Goal: Task Accomplishment & Management: Complete application form

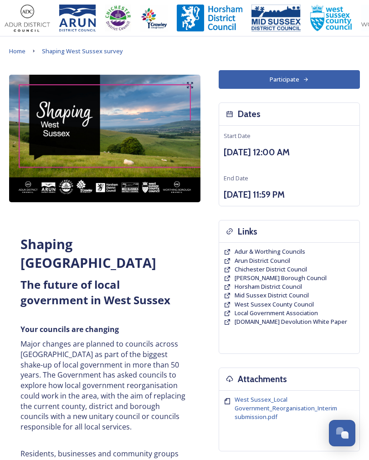
click at [304, 248] on span "Adur & Worthing Councils" at bounding box center [270, 252] width 71 height 8
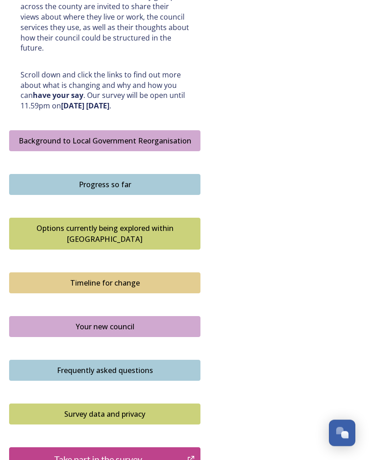
scroll to position [458, 0]
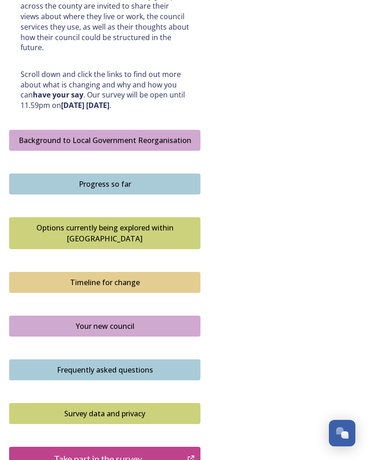
click at [105, 222] on div "Options currently being explored within West Sussex" at bounding box center [104, 233] width 181 height 22
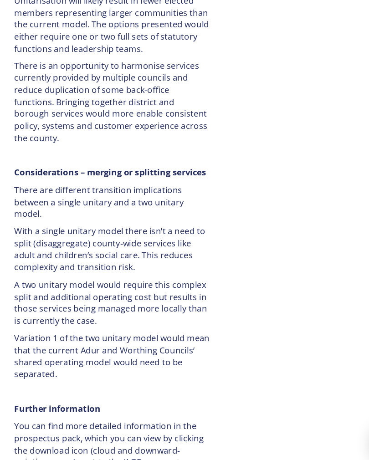
scroll to position [1924, 0]
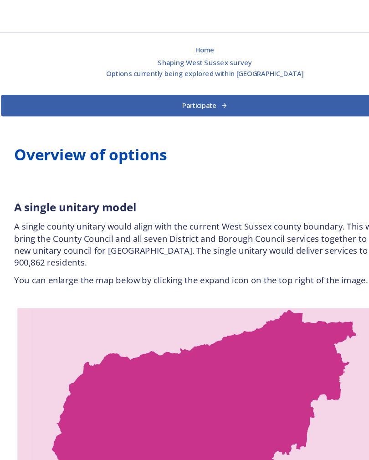
scroll to position [0, 0]
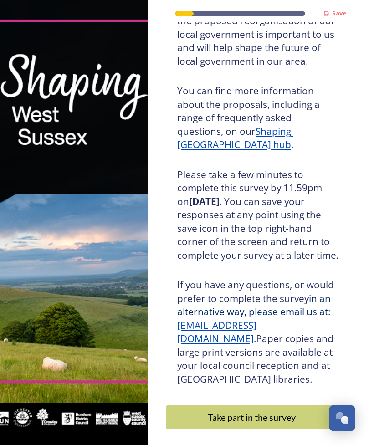
scroll to position [103, 0]
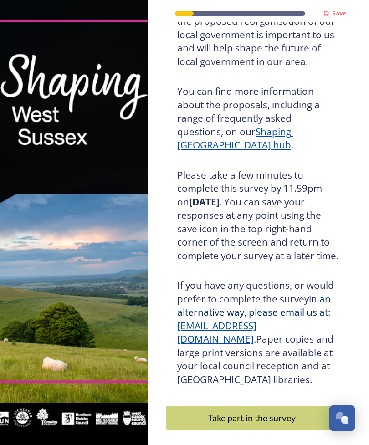
click at [257, 411] on div "Take part in the survey" at bounding box center [252, 418] width 162 height 14
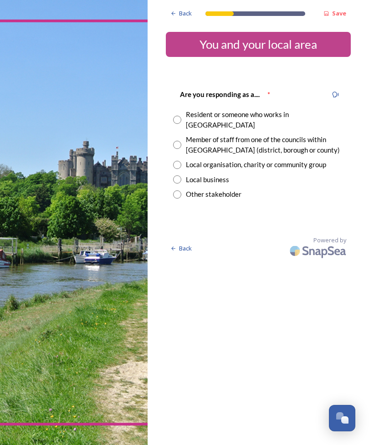
click at [175, 116] on input "radio" at bounding box center [177, 120] width 8 height 8
radio input "true"
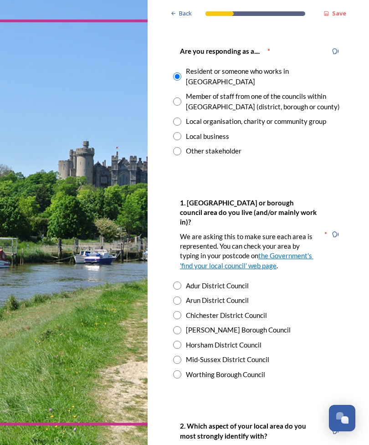
scroll to position [43, 0]
click at [174, 282] on input "radio" at bounding box center [177, 286] width 8 height 8
radio input "true"
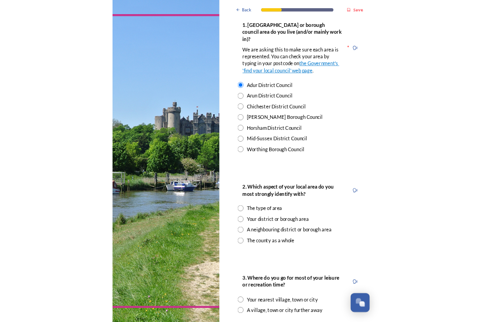
scroll to position [212, 0]
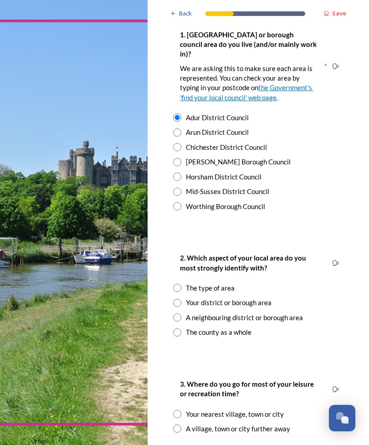
click at [177, 299] on input "radio" at bounding box center [177, 303] width 8 height 8
radio input "true"
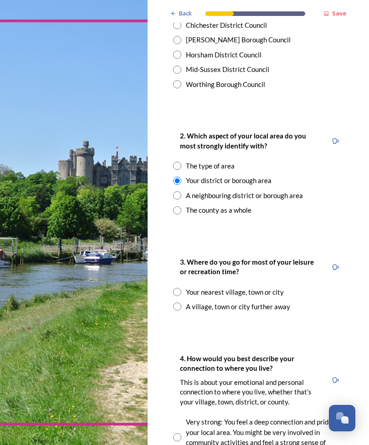
scroll to position [334, 0]
click at [177, 288] on input "radio" at bounding box center [177, 292] width 8 height 8
radio input "true"
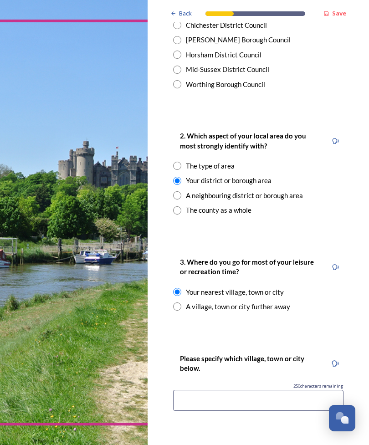
click at [215, 390] on input at bounding box center [258, 400] width 170 height 21
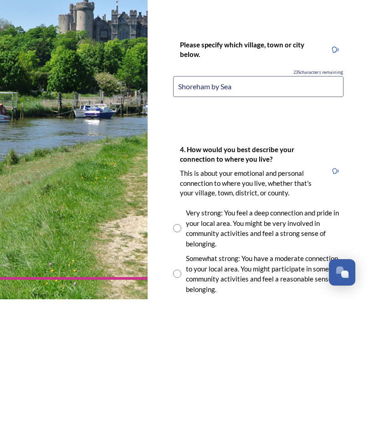
scroll to position [502, 0]
type input "Shoreham by Sea"
click at [178, 370] on input "radio" at bounding box center [177, 374] width 8 height 8
radio input "true"
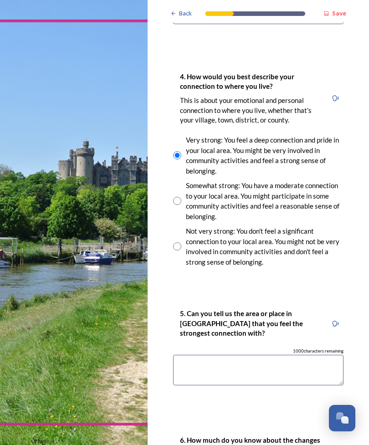
scroll to position [721, 0]
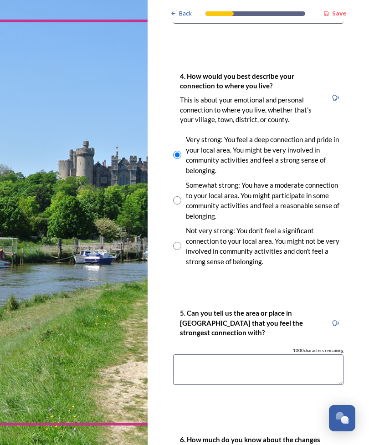
click at [211, 355] on textarea at bounding box center [258, 370] width 170 height 31
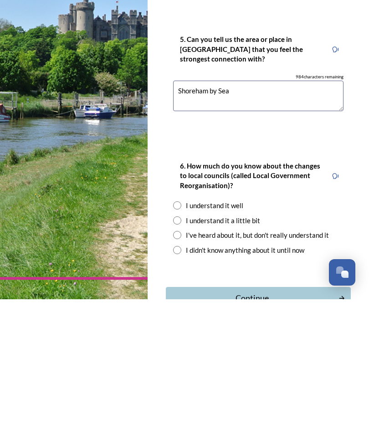
scroll to position [850, 0]
type textarea "Shoreham by Sea"
click at [181, 347] on input "radio" at bounding box center [177, 351] width 8 height 8
radio input "true"
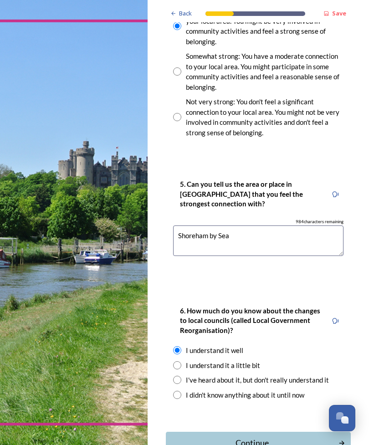
scroll to position [850, 0]
click at [269, 437] on div "Continue" at bounding box center [252, 443] width 163 height 12
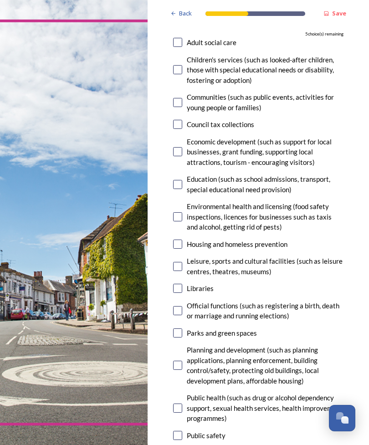
scroll to position [132, 0]
click at [181, 180] on input "checkbox" at bounding box center [177, 184] width 9 height 9
checkbox input "true"
click at [178, 284] on input "checkbox" at bounding box center [177, 288] width 9 height 9
checkbox input "true"
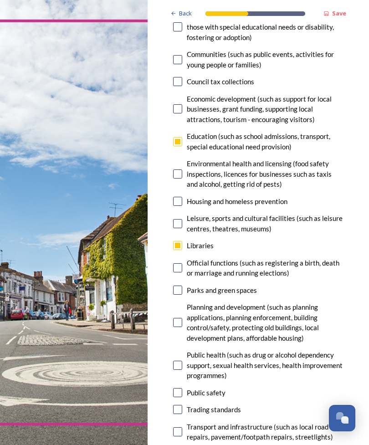
scroll to position [178, 0]
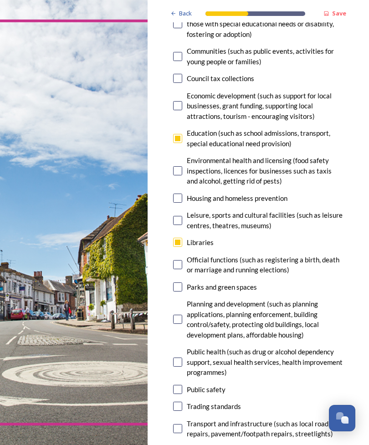
click at [181, 315] on input "checkbox" at bounding box center [177, 319] width 9 height 9
checkbox input "true"
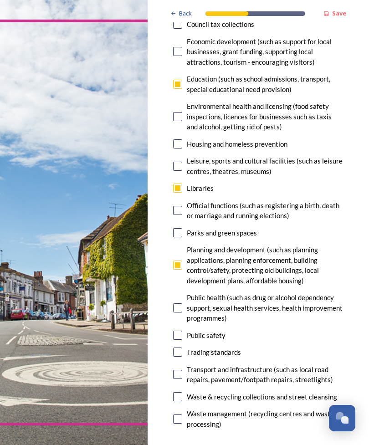
scroll to position [234, 0]
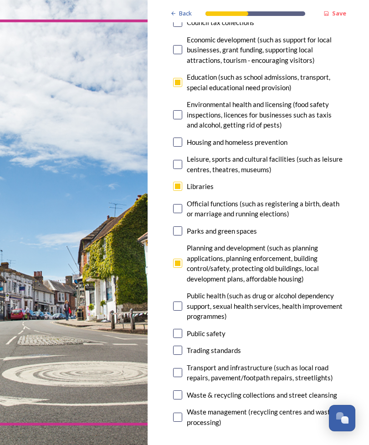
click at [209, 346] on div "Trading standards" at bounding box center [214, 351] width 54 height 10
click at [180, 346] on input "checkbox" at bounding box center [177, 350] width 9 height 9
checkbox input "false"
click at [181, 368] on input "checkbox" at bounding box center [177, 372] width 9 height 9
checkbox input "true"
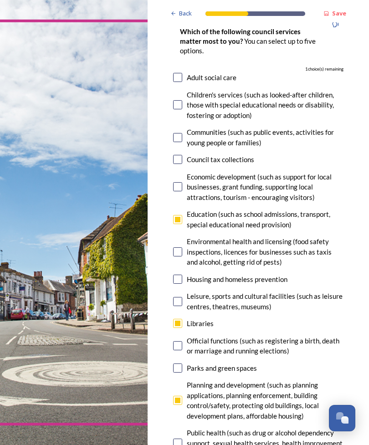
scroll to position [97, 0]
click at [184, 72] on div "Adult social care" at bounding box center [258, 77] width 170 height 10
checkbox input "true"
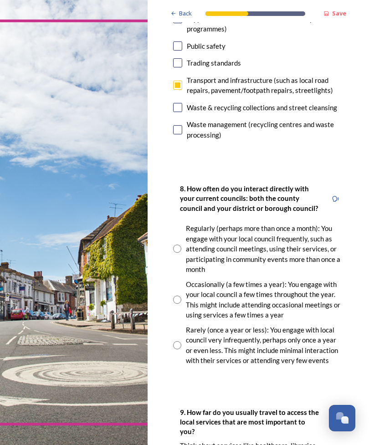
scroll to position [522, 0]
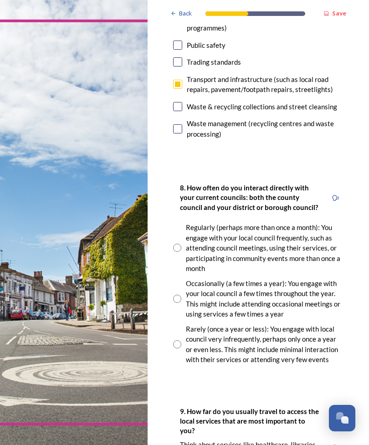
click at [179, 244] on input "radio" at bounding box center [177, 248] width 8 height 8
radio input "true"
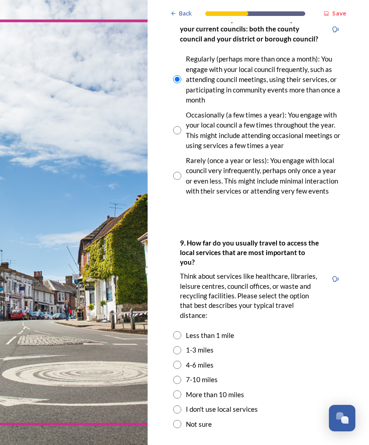
scroll to position [692, 0]
click at [176, 346] on input "radio" at bounding box center [177, 350] width 8 height 8
radio input "true"
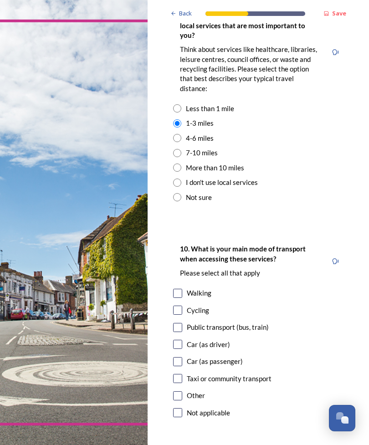
scroll to position [919, 0]
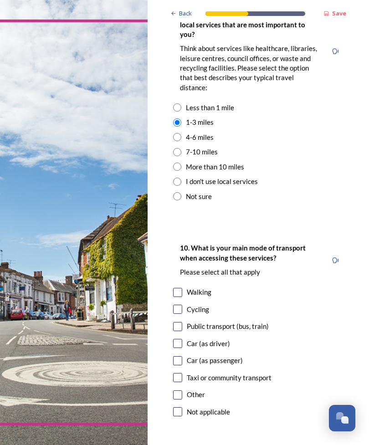
click at [175, 288] on input "checkbox" at bounding box center [177, 292] width 9 height 9
checkbox input "true"
click at [177, 322] on input "checkbox" at bounding box center [177, 326] width 9 height 9
checkbox input "true"
click at [178, 339] on input "checkbox" at bounding box center [177, 343] width 9 height 9
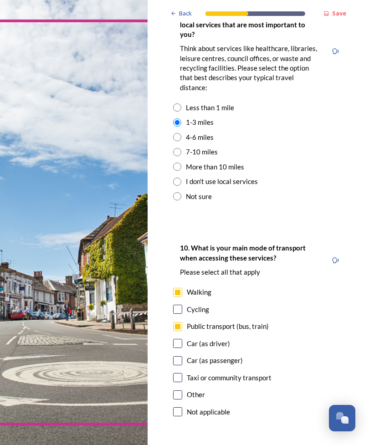
checkbox input "true"
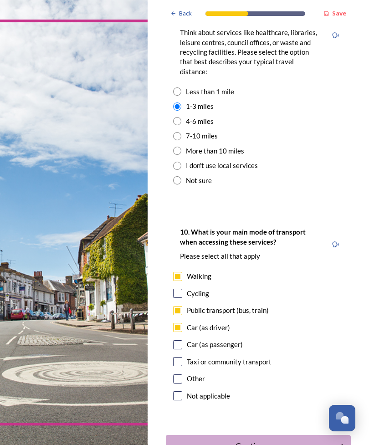
scroll to position [934, 0]
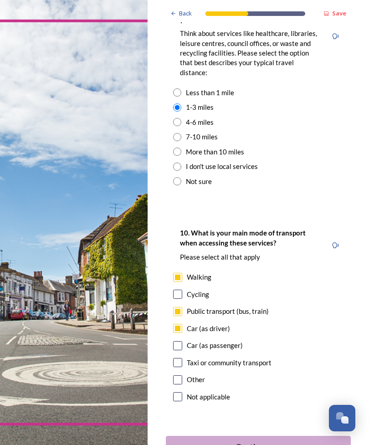
click at [276, 441] on div "Continue" at bounding box center [252, 447] width 163 height 12
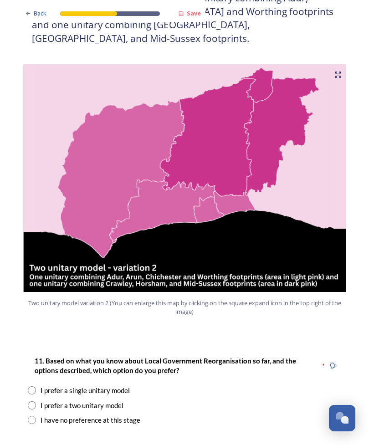
scroll to position [920, 0]
click at [33, 346] on div "11. Based on what you know about Local Government Reorganisation so far, and th…" at bounding box center [185, 390] width 328 height 88
click at [31, 387] on input "radio" at bounding box center [32, 391] width 8 height 8
radio input "true"
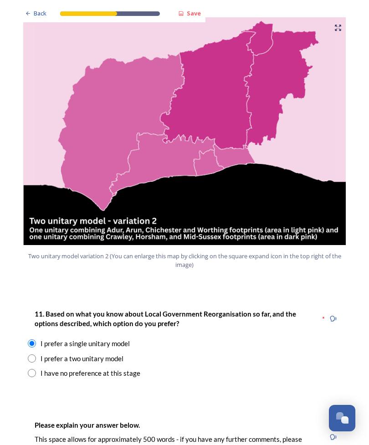
scroll to position [967, 0]
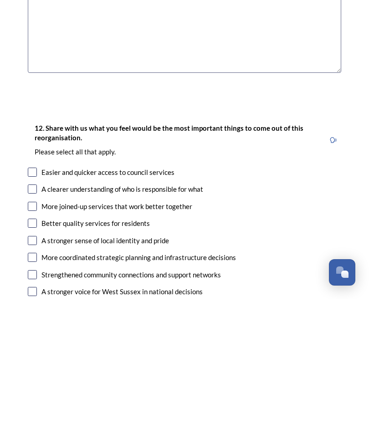
scroll to position [1315, 0]
type textarea "The whole of [GEOGRAPHIC_DATA] is already a defined administrative area. If we …"
click at [32, 348] on input "checkbox" at bounding box center [32, 352] width 9 height 9
checkbox input "true"
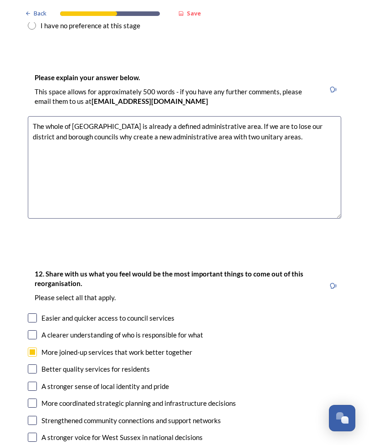
click at [35, 365] on input "checkbox" at bounding box center [32, 369] width 9 height 9
checkbox input "true"
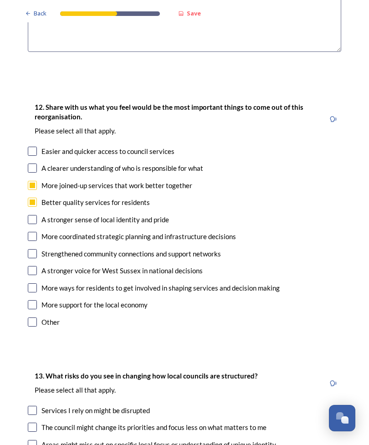
scroll to position [1481, 0]
click at [31, 232] on input "checkbox" at bounding box center [32, 236] width 9 height 9
checkbox input "true"
click at [31, 266] on input "checkbox" at bounding box center [32, 270] width 9 height 9
checkbox input "true"
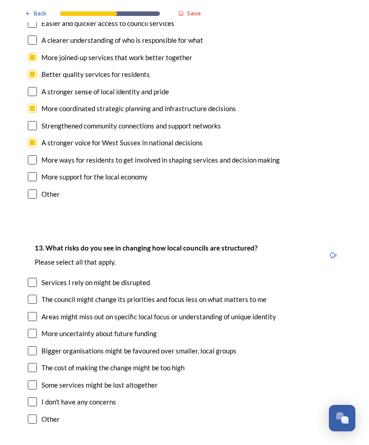
scroll to position [1612, 0]
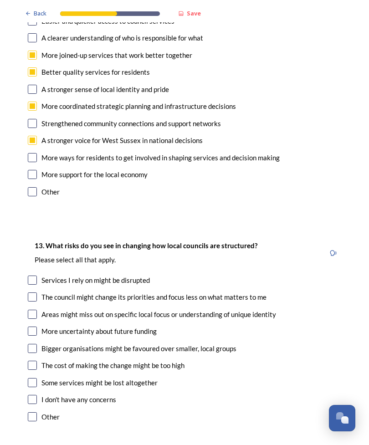
click at [31, 293] on input "checkbox" at bounding box center [32, 297] width 9 height 9
checkbox input "true"
click at [32, 344] on input "checkbox" at bounding box center [32, 348] width 9 height 9
checkbox input "true"
click at [30, 361] on input "checkbox" at bounding box center [32, 365] width 9 height 9
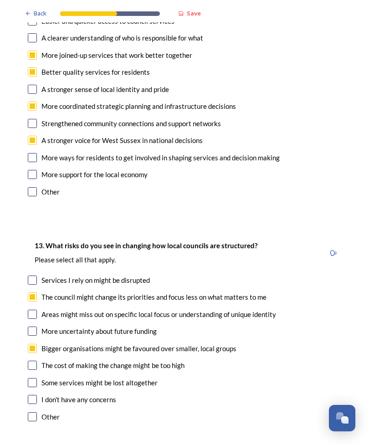
checkbox input "true"
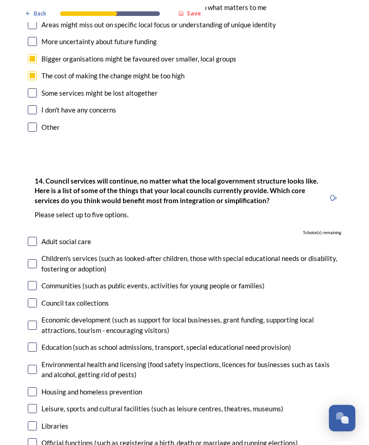
scroll to position [1903, 0]
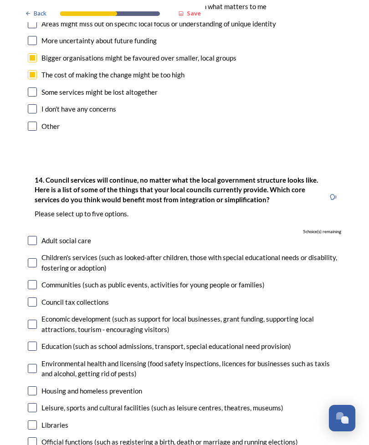
click at [34, 320] on input "checkbox" at bounding box center [32, 324] width 9 height 9
checkbox input "true"
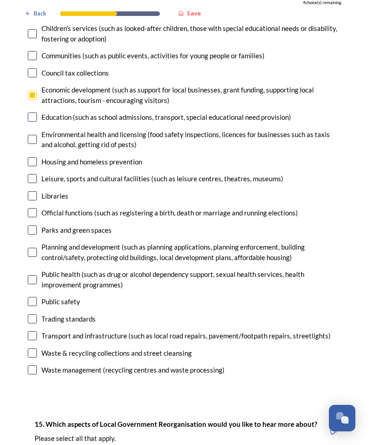
scroll to position [2133, 0]
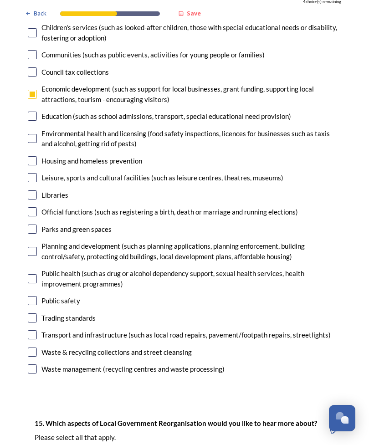
click at [33, 330] on input "checkbox" at bounding box center [32, 334] width 9 height 9
checkbox input "true"
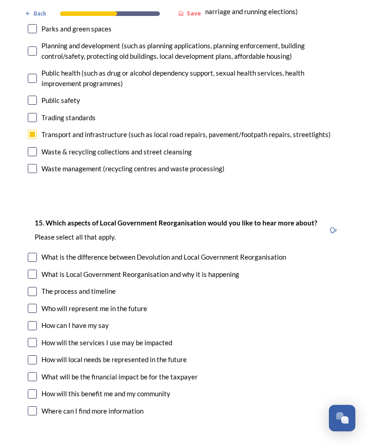
scroll to position [2333, 0]
click at [35, 356] on input "checkbox" at bounding box center [32, 360] width 9 height 9
checkbox input "true"
click at [29, 390] on input "checkbox" at bounding box center [32, 394] width 9 height 9
checkbox input "true"
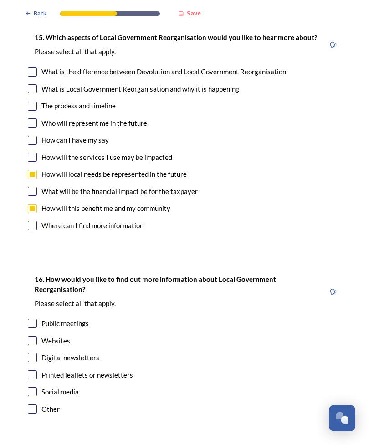
scroll to position [2518, 0]
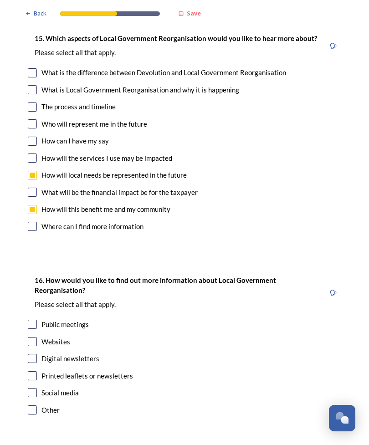
click at [33, 406] on input "checkbox" at bounding box center [32, 410] width 9 height 9
checkbox input "true"
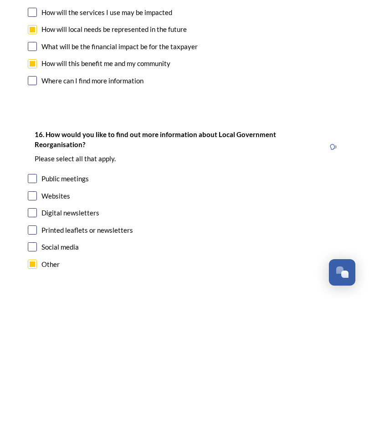
type input "Local radio and television"
click at [32, 372] on input "checkbox" at bounding box center [32, 376] width 9 height 9
checkbox input "true"
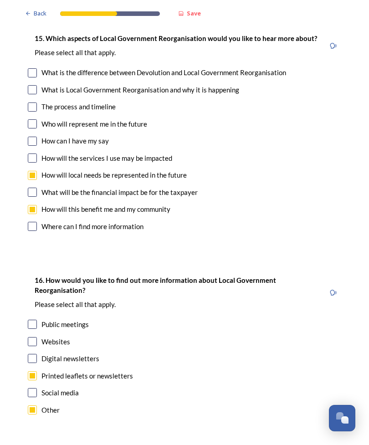
click at [36, 337] on input "checkbox" at bounding box center [32, 341] width 9 height 9
checkbox input "true"
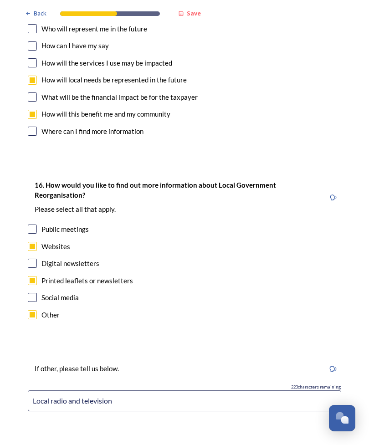
scroll to position [2612, 0]
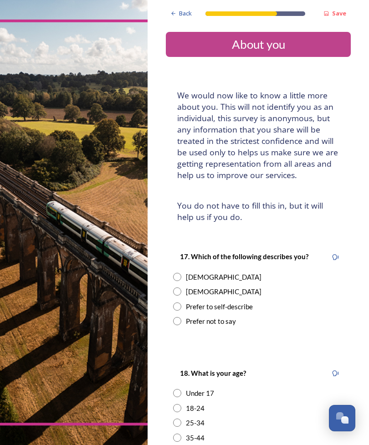
click at [185, 272] on div "[DEMOGRAPHIC_DATA]" at bounding box center [258, 277] width 170 height 10
radio input "true"
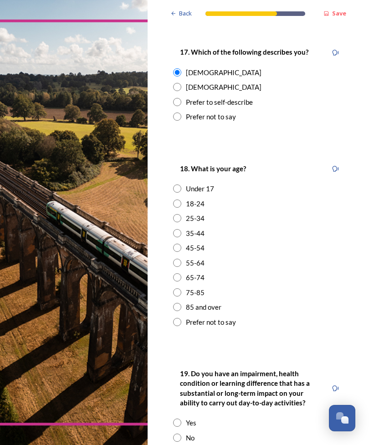
scroll to position [206, 0]
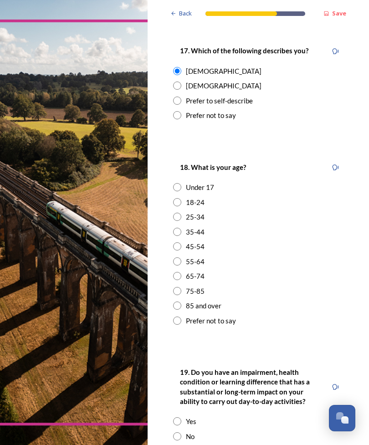
click at [181, 272] on input "radio" at bounding box center [177, 276] width 8 height 8
radio input "true"
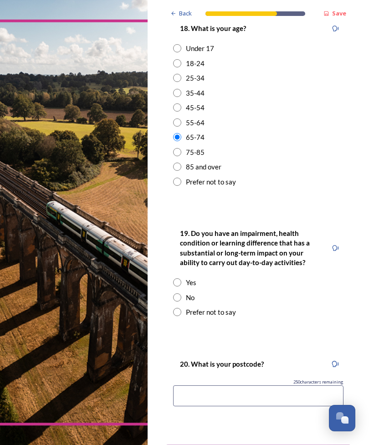
scroll to position [345, 0]
click at [180, 294] on input "radio" at bounding box center [177, 298] width 8 height 8
radio input "true"
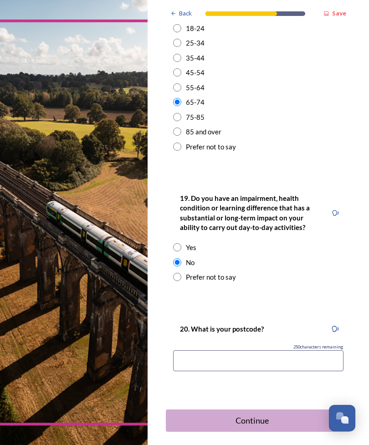
scroll to position [380, 0]
click at [217, 351] on input at bounding box center [258, 361] width 170 height 21
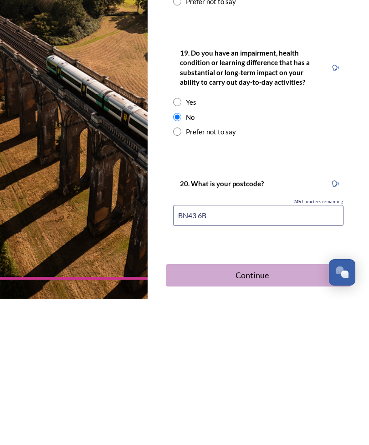
type input "BN43 6BJ"
click at [234, 415] on div "Continue" at bounding box center [252, 421] width 163 height 12
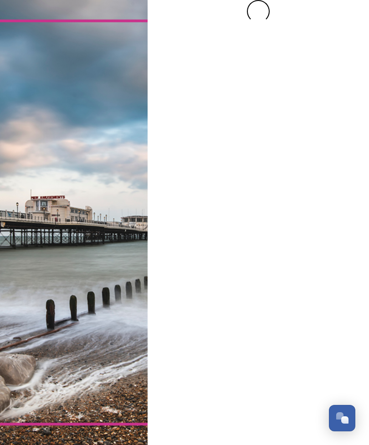
scroll to position [0, 0]
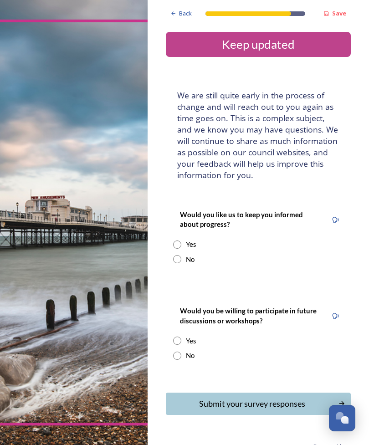
click at [177, 241] on input "radio" at bounding box center [177, 245] width 8 height 8
radio input "true"
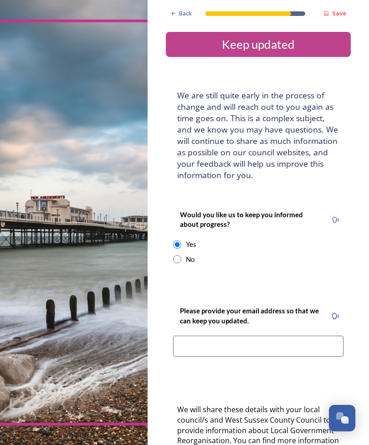
click at [207, 336] on input at bounding box center [258, 346] width 170 height 21
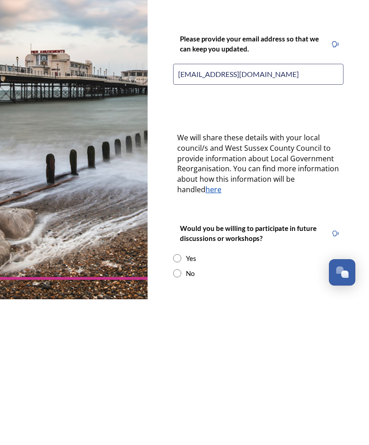
scroll to position [128, 0]
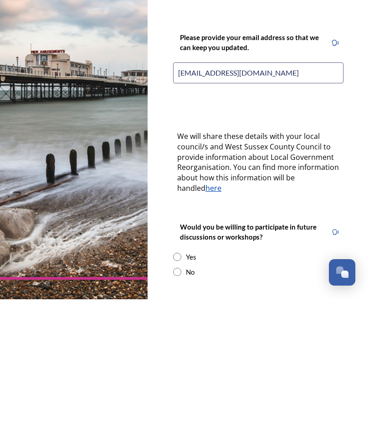
type input "[EMAIL_ADDRESS][DOMAIN_NAME]"
click at [186, 398] on div "Yes" at bounding box center [258, 403] width 170 height 10
radio input "true"
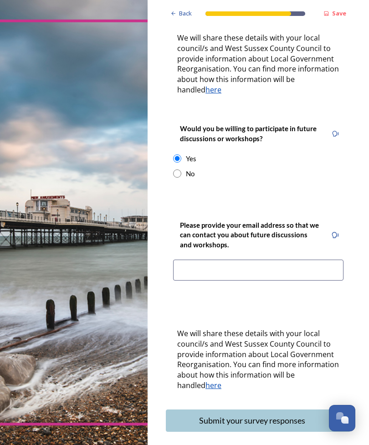
scroll to position [372, 0]
click at [222, 260] on input at bounding box center [258, 270] width 170 height 21
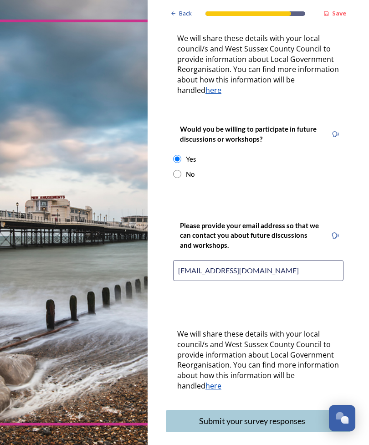
type input "[EMAIL_ADDRESS][DOMAIN_NAME]"
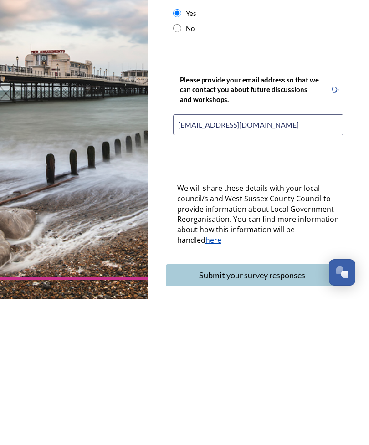
click at [250, 415] on div "Submit your survey responses" at bounding box center [252, 421] width 163 height 12
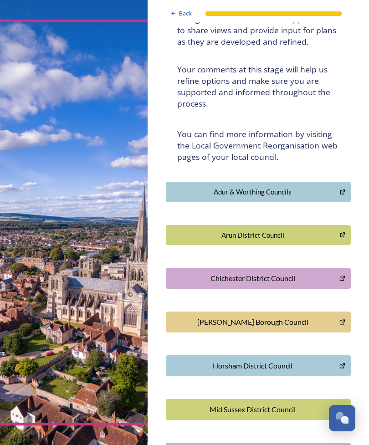
scroll to position [116, 0]
click at [321, 317] on div "[PERSON_NAME] Borough Council" at bounding box center [253, 322] width 164 height 11
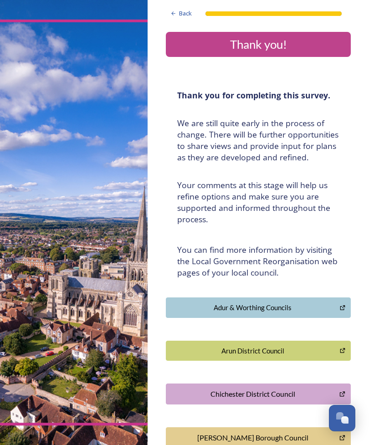
scroll to position [0, 0]
